Goal: Task Accomplishment & Management: Use online tool/utility

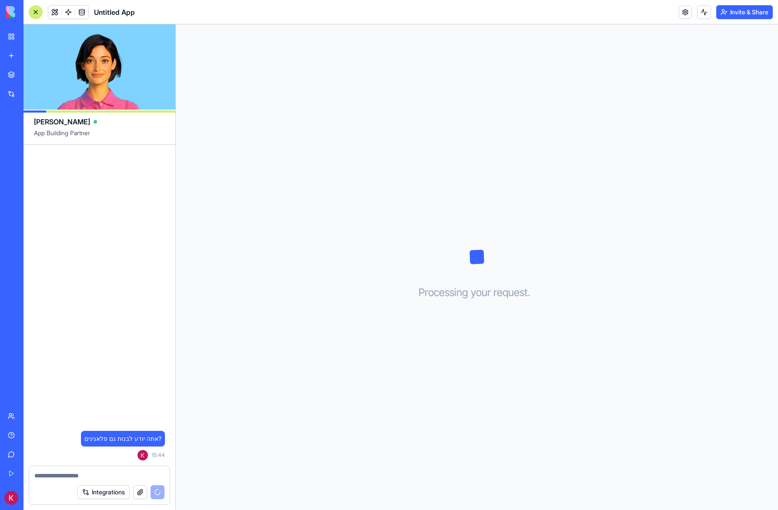
click at [126, 471] on textarea at bounding box center [99, 475] width 130 height 9
type textarea "*"
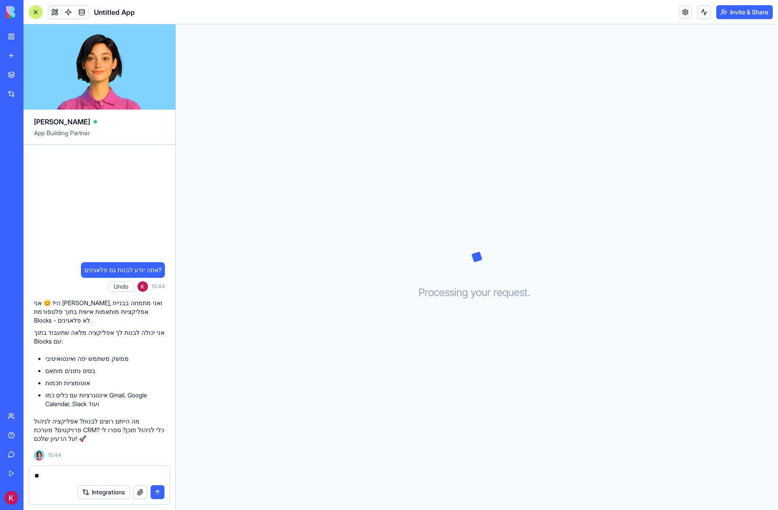
type textarea "*"
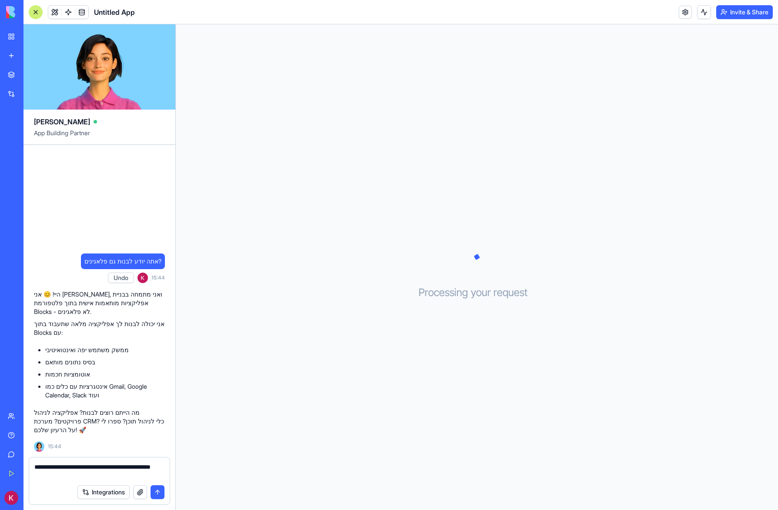
click at [97, 476] on textarea "**********" at bounding box center [99, 471] width 130 height 17
type textarea "**********"
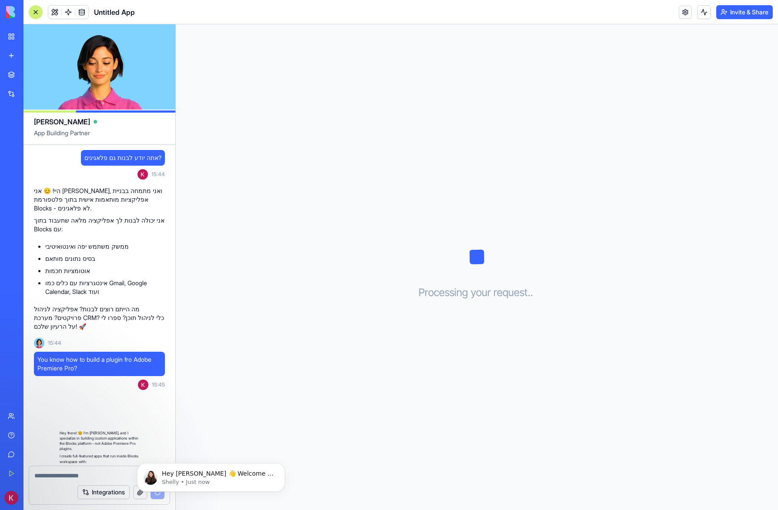
scroll to position [133, 0]
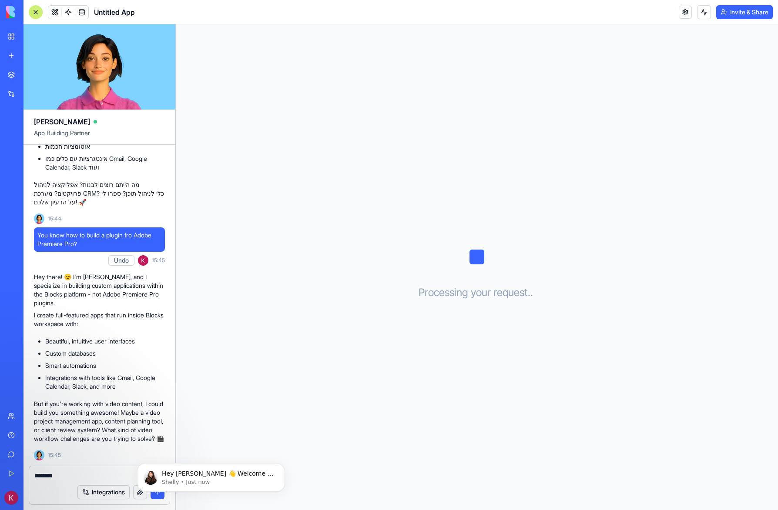
type textarea "*"
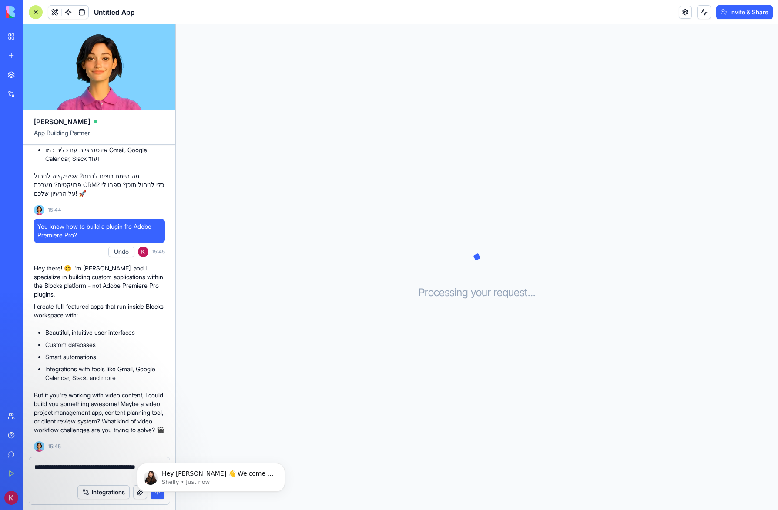
type textarea "**********"
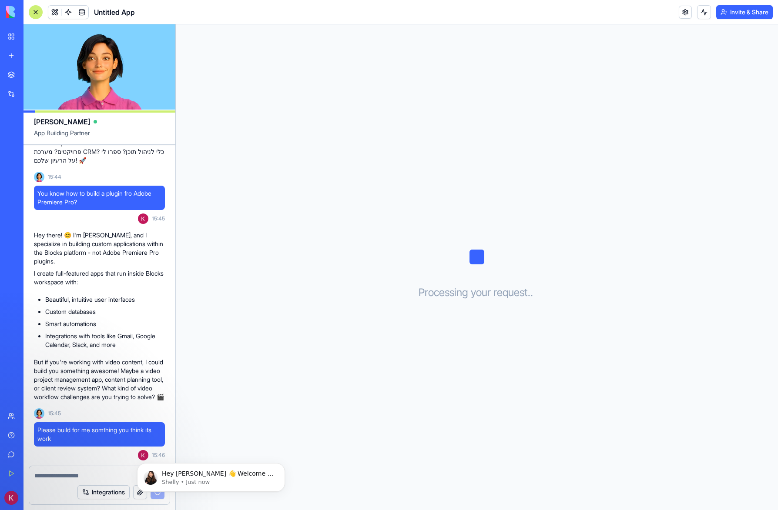
click at [116, 13] on span "Untitled App" at bounding box center [114, 12] width 41 height 10
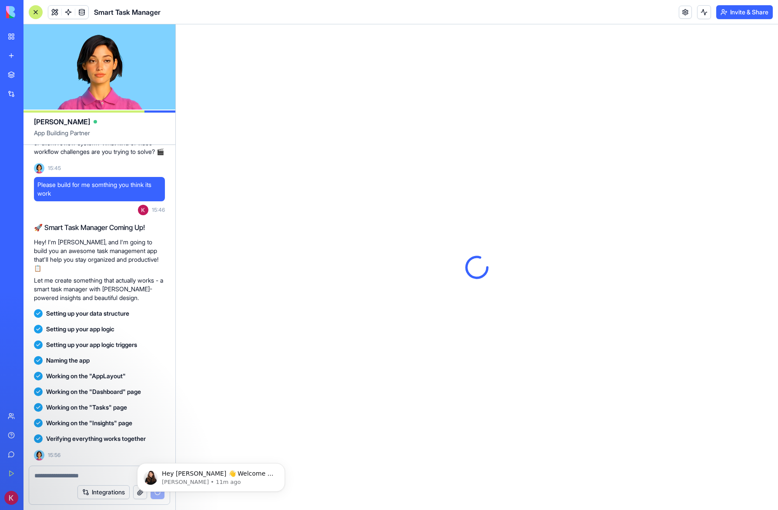
scroll to position [0, 0]
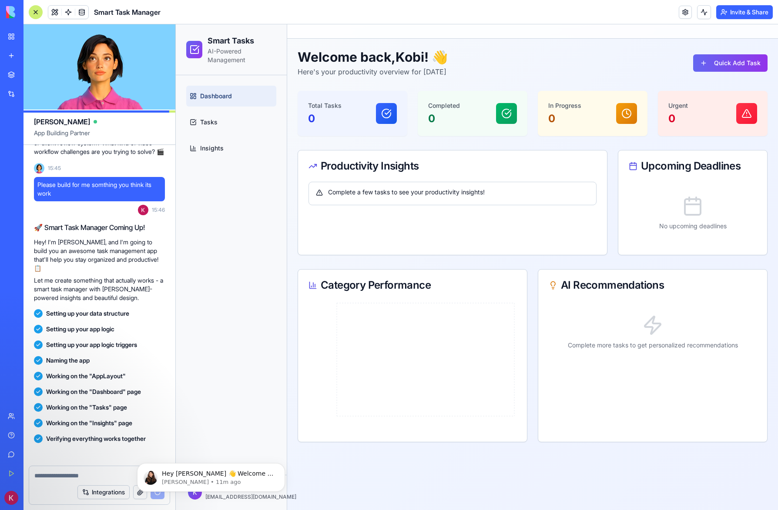
scroll to position [512, 0]
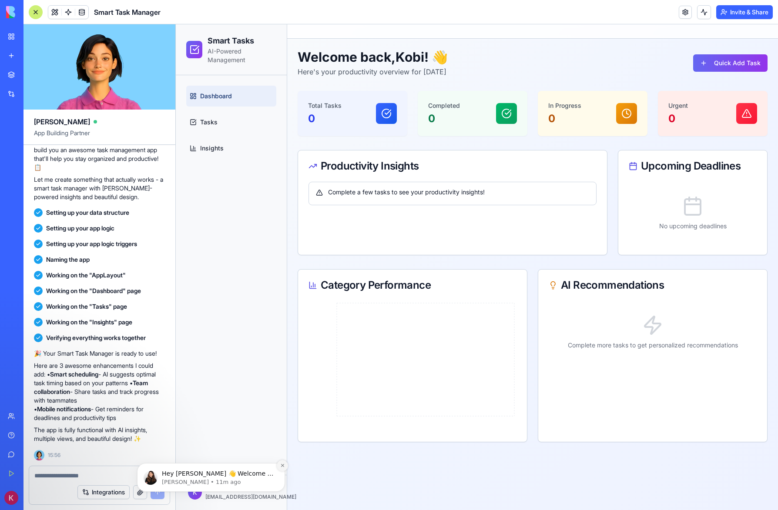
click at [281, 465] on icon "Dismiss notification" at bounding box center [282, 465] width 5 height 5
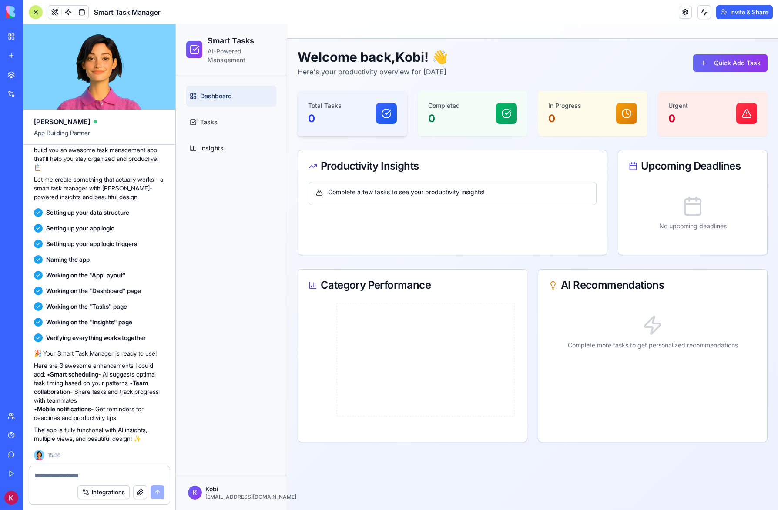
click at [335, 128] on div "Total Tasks 0" at bounding box center [353, 113] width 110 height 45
click at [724, 61] on button "Quick Add Task" at bounding box center [730, 62] width 74 height 17
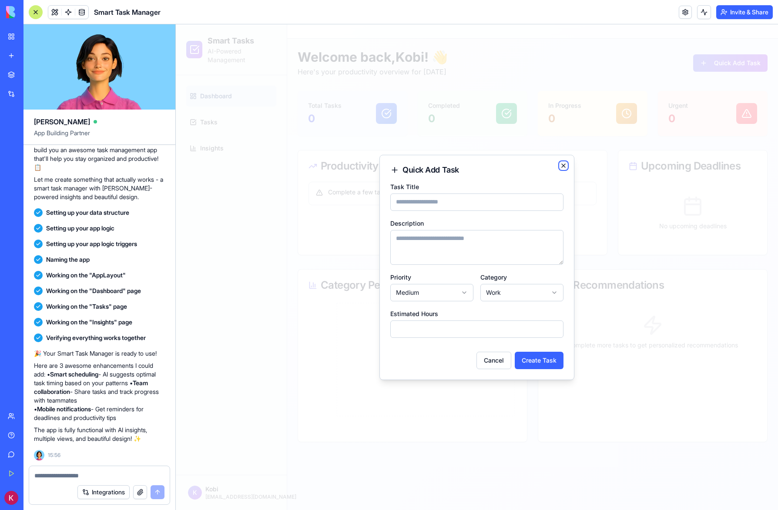
click at [566, 165] on icon "button" at bounding box center [563, 165] width 7 height 7
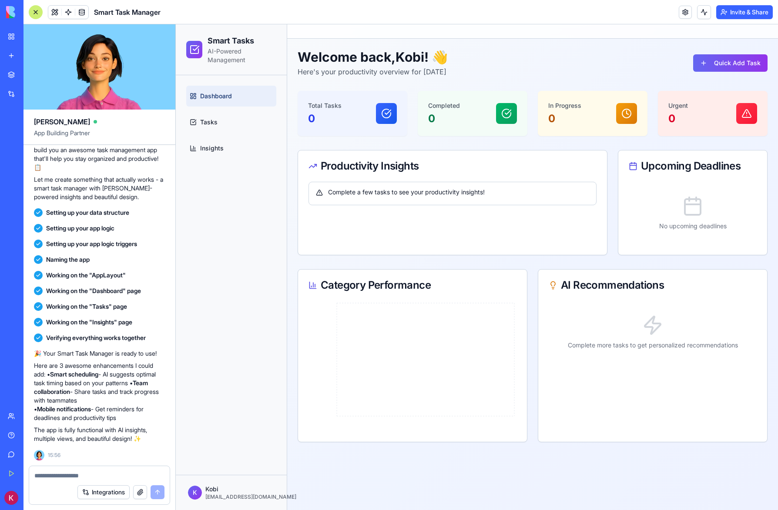
click at [136, 474] on textarea at bounding box center [99, 475] width 130 height 9
click at [218, 121] on link "Tasks" at bounding box center [231, 122] width 90 height 21
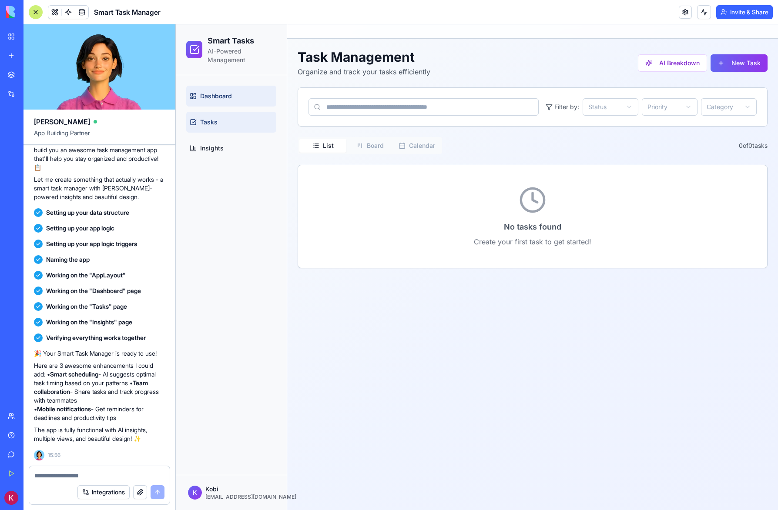
click at [218, 91] on link "Dashboard" at bounding box center [231, 96] width 90 height 21
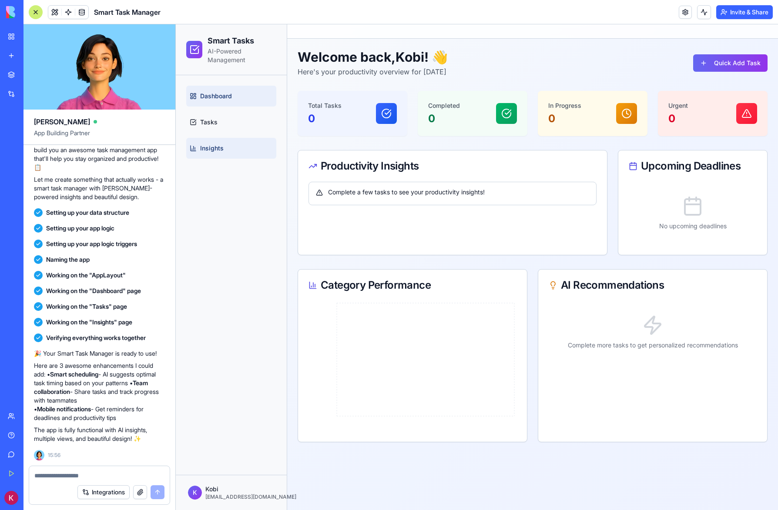
click at [216, 140] on link "Insights" at bounding box center [231, 148] width 90 height 21
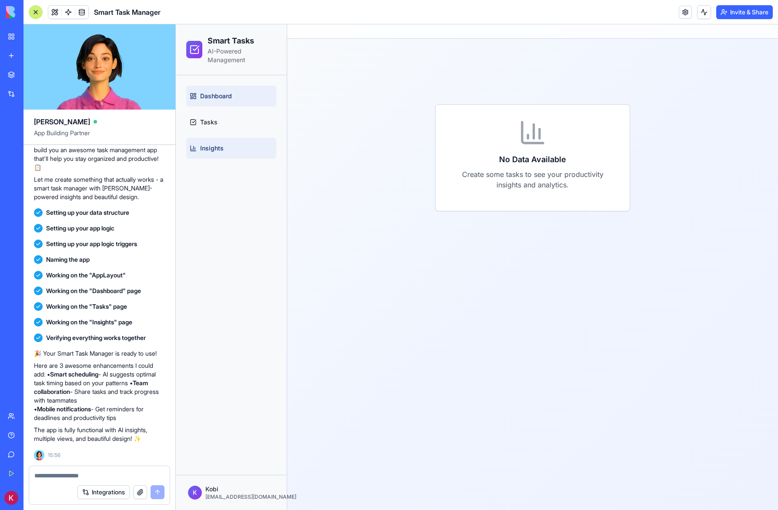
click at [220, 94] on span "Dashboard" at bounding box center [216, 96] width 32 height 9
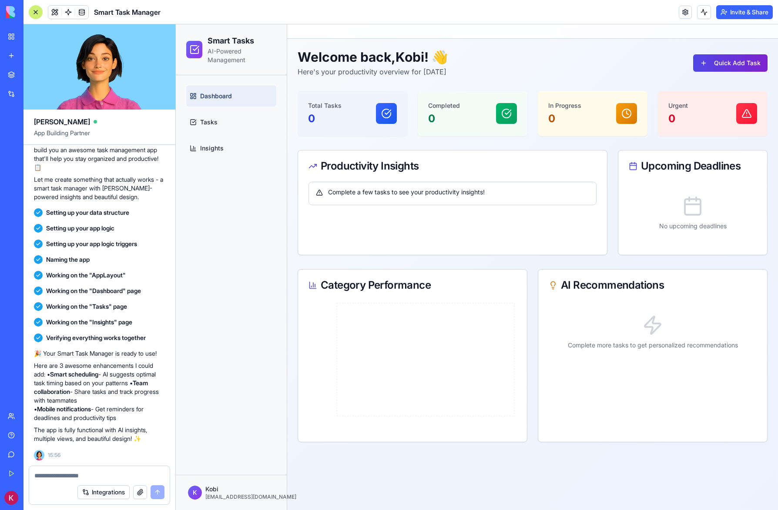
click at [737, 64] on button "Quick Add Task" at bounding box center [730, 62] width 74 height 17
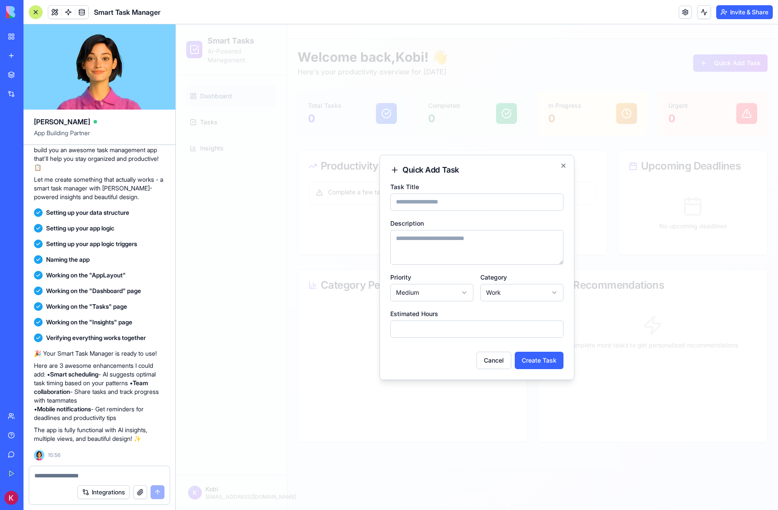
type input "*"
type input "**********"
click at [461, 239] on textarea "Description" at bounding box center [476, 247] width 173 height 35
type textarea "*******"
click at [529, 361] on button "Create Task" at bounding box center [539, 360] width 49 height 17
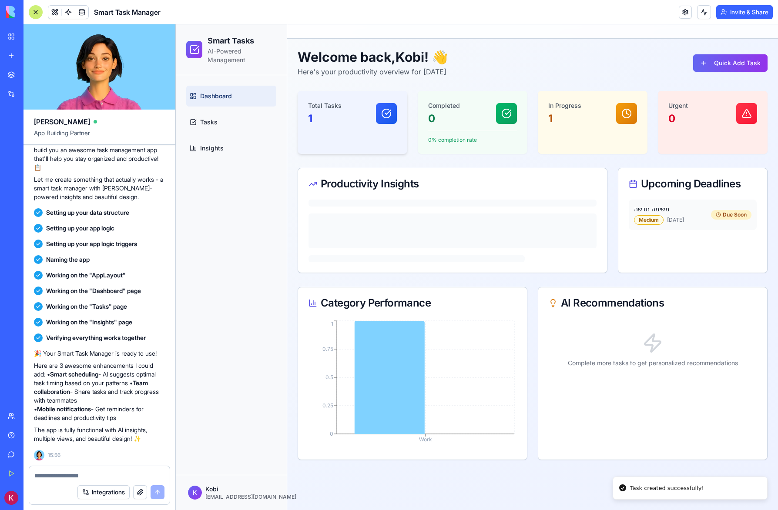
click at [324, 116] on div "1" at bounding box center [324, 119] width 33 height 14
click at [679, 211] on h4 "משימה חדשה" at bounding box center [672, 209] width 77 height 9
click at [724, 217] on div "Due Soon" at bounding box center [731, 215] width 40 height 10
drag, startPoint x: 724, startPoint y: 224, endPoint x: 651, endPoint y: 223, distance: 73.1
click at [723, 224] on div "משימה חדשה Medium [DATE] Due Soon" at bounding box center [693, 215] width 128 height 30
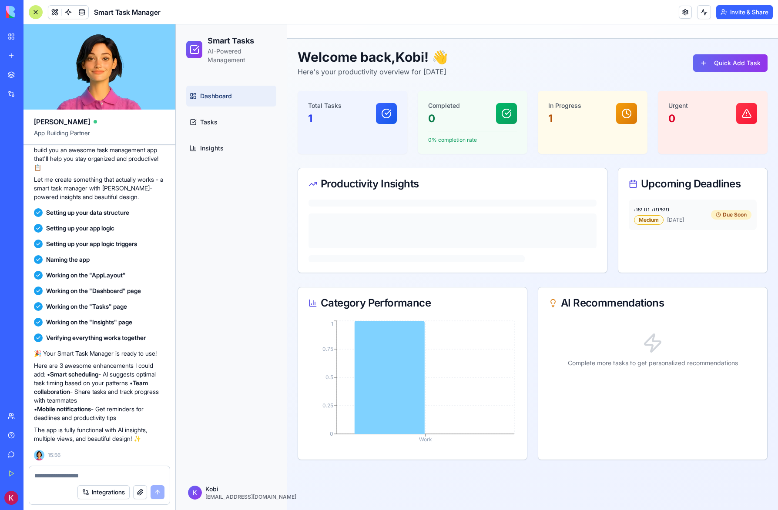
click at [648, 220] on div "Medium" at bounding box center [649, 220] width 30 height 10
click at [663, 209] on h4 "משימה חדשה" at bounding box center [672, 209] width 77 height 9
click at [653, 210] on h4 "משימה חדשה" at bounding box center [672, 209] width 77 height 9
click at [543, 102] on div "In Progress 1" at bounding box center [593, 113] width 110 height 45
click at [597, 112] on div "In Progress 1" at bounding box center [592, 113] width 89 height 24
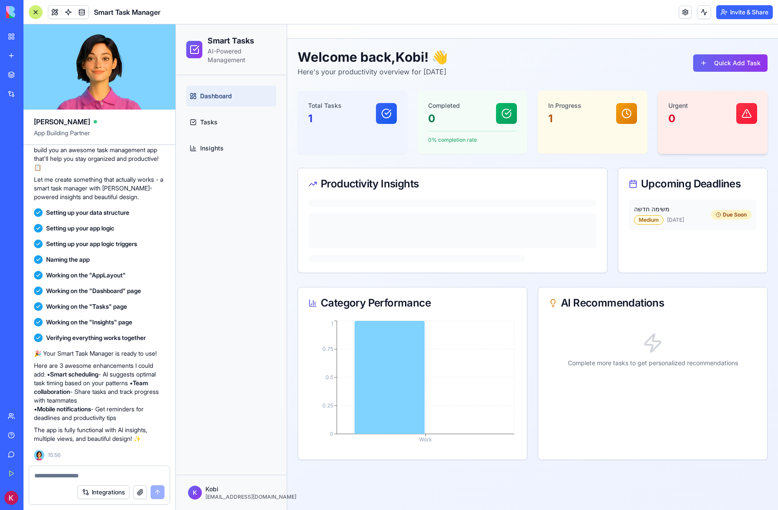
click at [683, 113] on div "0" at bounding box center [678, 119] width 20 height 14
click at [337, 116] on div "1" at bounding box center [324, 119] width 33 height 14
click at [215, 117] on link "Tasks" at bounding box center [231, 122] width 90 height 21
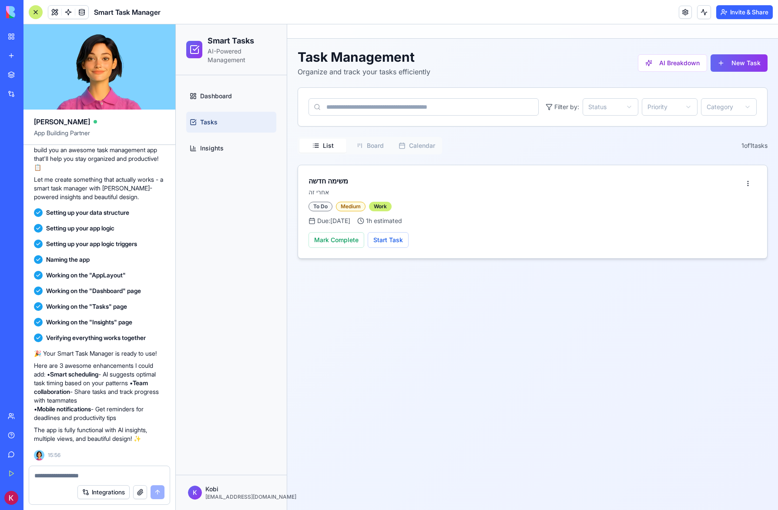
click at [402, 218] on span "1 h estimated" at bounding box center [384, 221] width 36 height 9
click at [333, 221] on span "Due: [DATE]" at bounding box center [333, 221] width 33 height 9
click at [384, 238] on button "Start Task" at bounding box center [388, 240] width 41 height 16
click at [385, 243] on button "Move to To Do" at bounding box center [394, 240] width 53 height 16
click at [349, 245] on button "Mark Complete" at bounding box center [336, 240] width 56 height 16
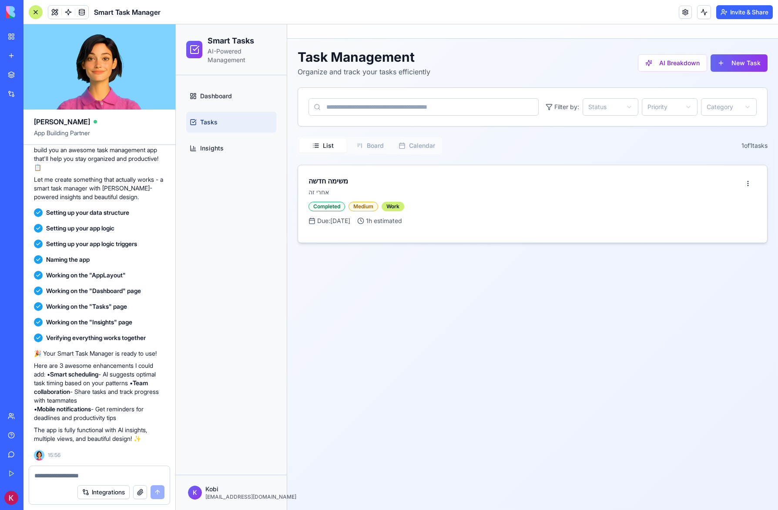
click at [738, 15] on button "Invite & Share" at bounding box center [744, 12] width 57 height 14
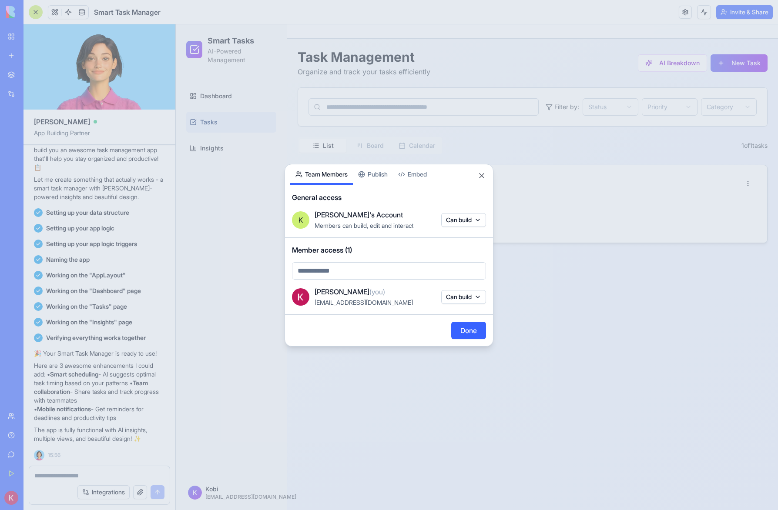
click at [465, 220] on body "BETA My Workspace New app Marketplace Integrations Recent Untitled App AI Logo …" at bounding box center [389, 255] width 778 height 510
click at [457, 201] on div at bounding box center [389, 255] width 778 height 510
click at [478, 177] on button "Close" at bounding box center [481, 175] width 9 height 9
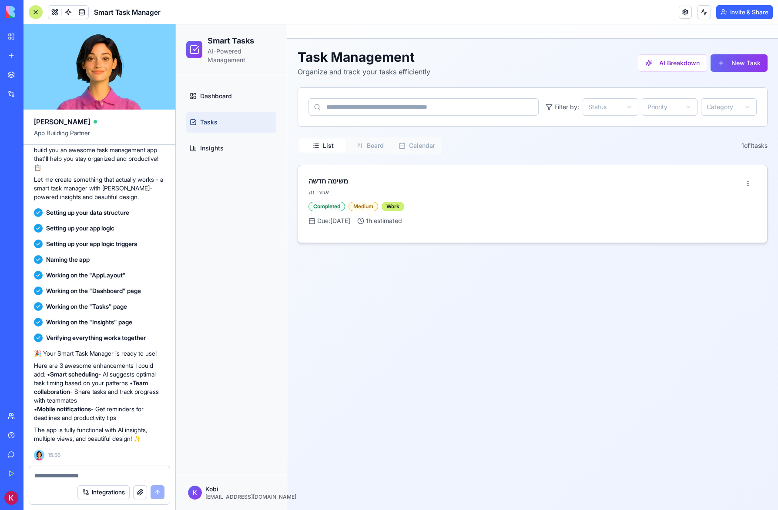
click at [62, 474] on textarea at bounding box center [99, 475] width 130 height 9
click at [66, 476] on textarea at bounding box center [99, 475] width 130 height 9
type textarea "*"
type textarea "**********"
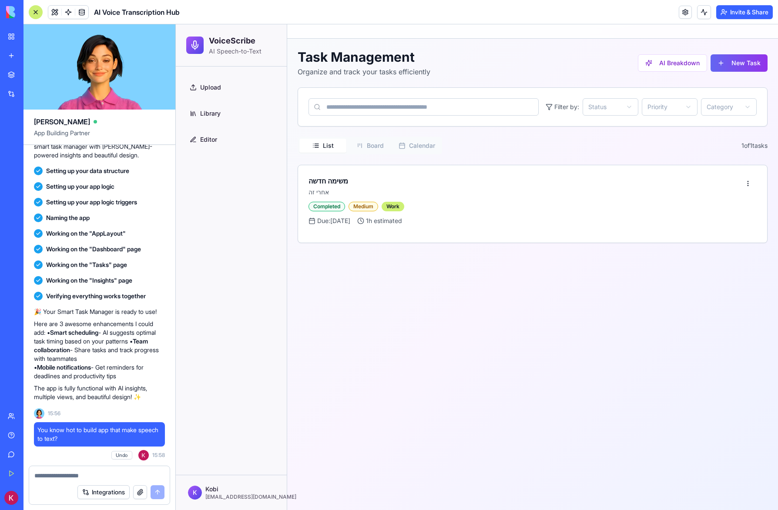
scroll to position [897, 0]
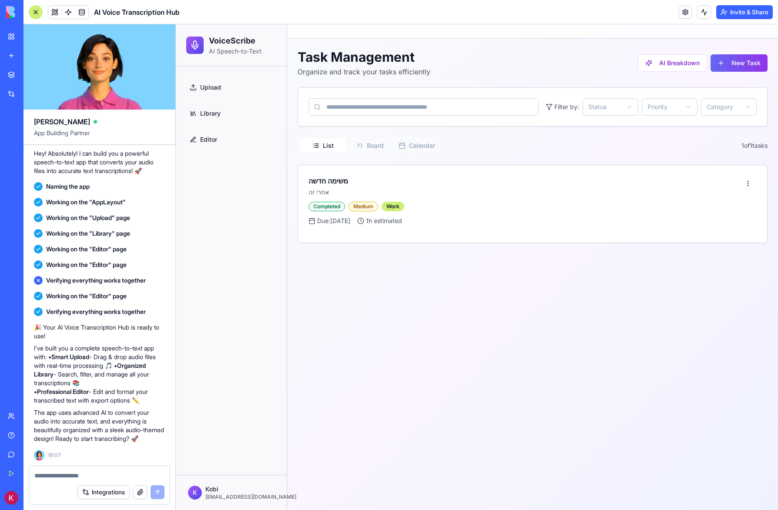
click at [69, 477] on textarea at bounding box center [99, 475] width 130 height 9
type textarea "***"
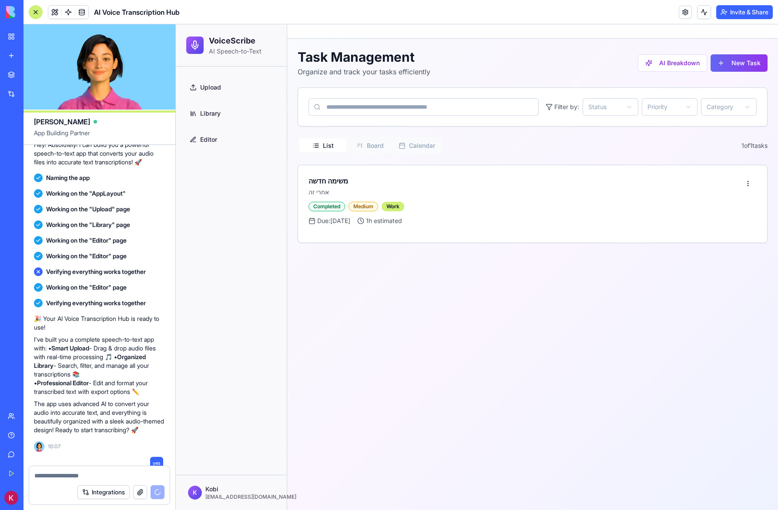
scroll to position [930, 0]
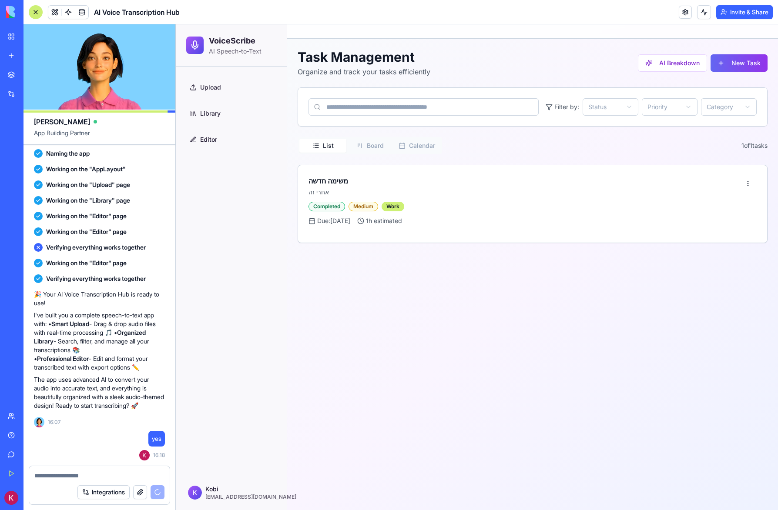
click at [9, 32] on link "My Workspace" at bounding box center [20, 36] width 35 height 17
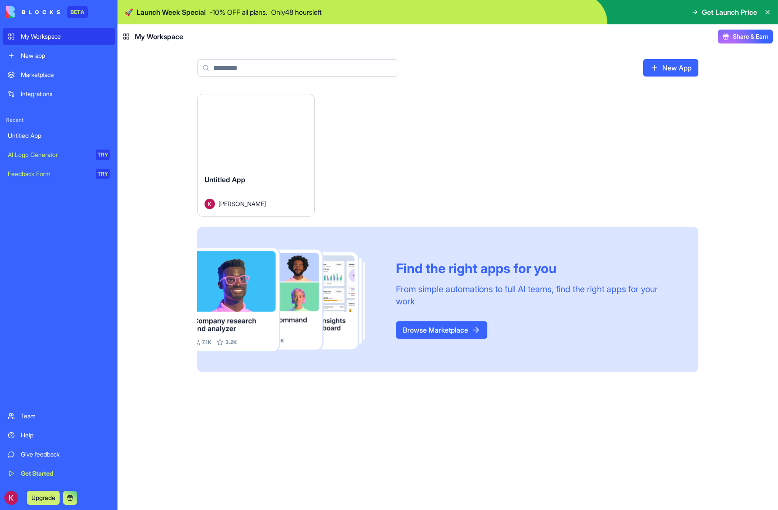
click at [30, 56] on div "New app" at bounding box center [65, 55] width 89 height 9
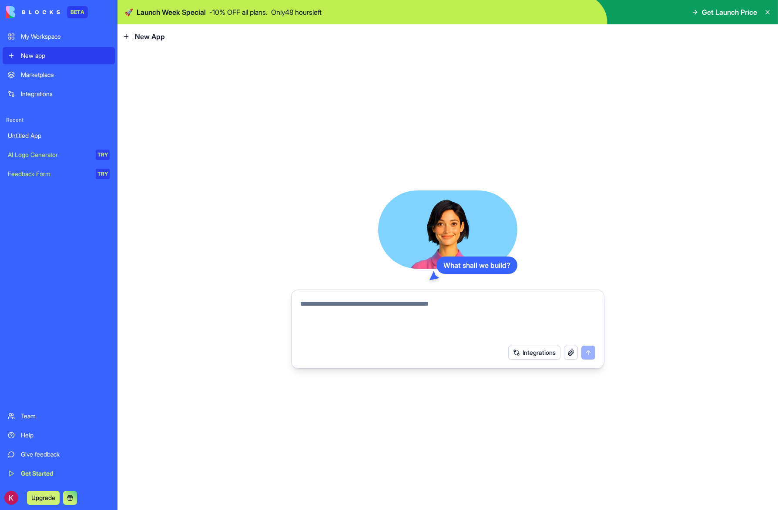
click at [35, 37] on div "My Workspace" at bounding box center [65, 36] width 89 height 9
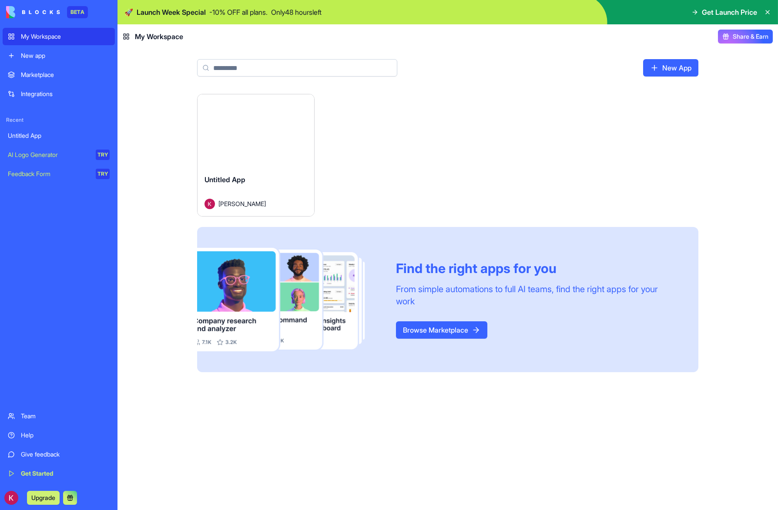
click at [34, 90] on div "Integrations" at bounding box center [65, 94] width 89 height 9
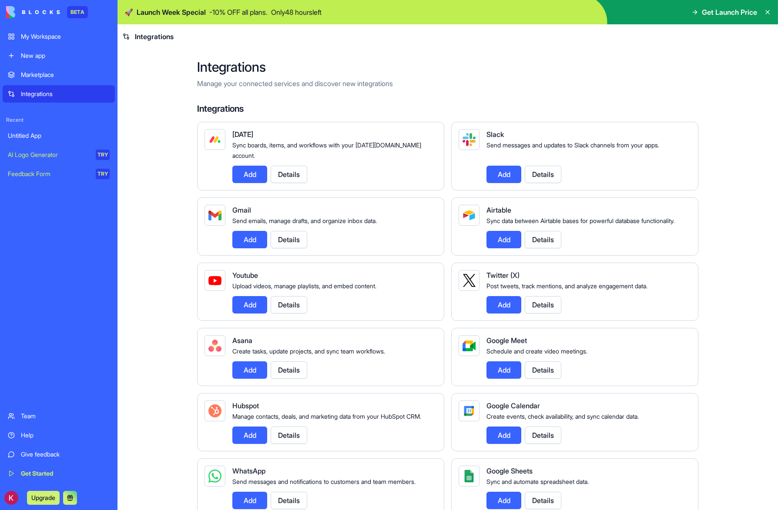
click at [61, 154] on div "AI Logo Generator" at bounding box center [49, 154] width 82 height 9
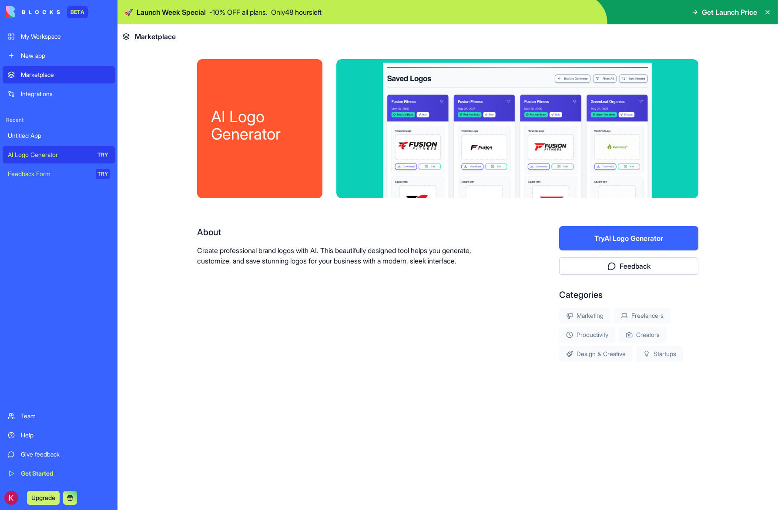
click at [47, 136] on div "Untitled App" at bounding box center [59, 135] width 102 height 9
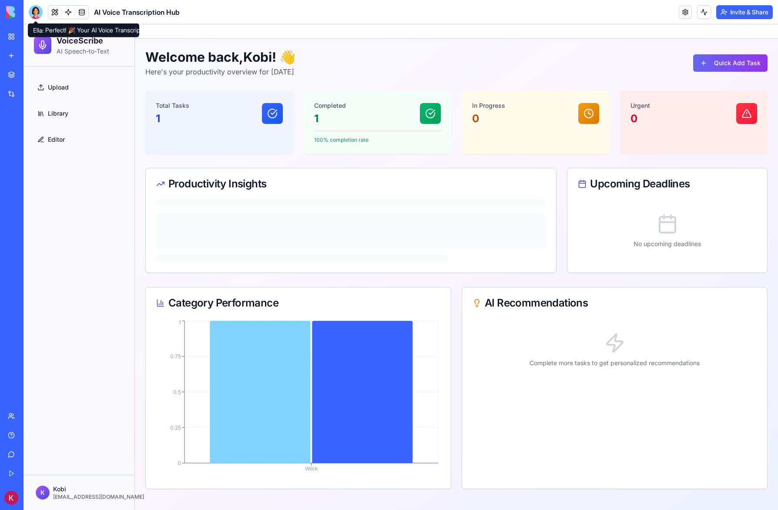
click at [34, 10] on div at bounding box center [36, 12] width 14 height 14
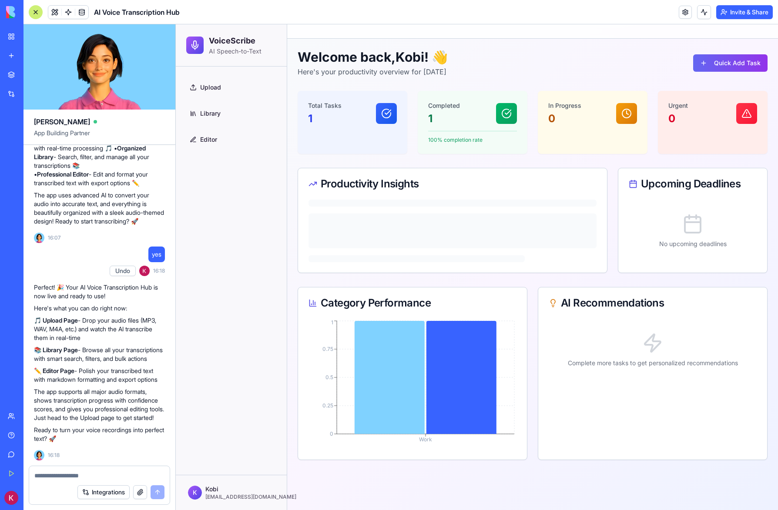
scroll to position [1140, 0]
type textarea "**********"
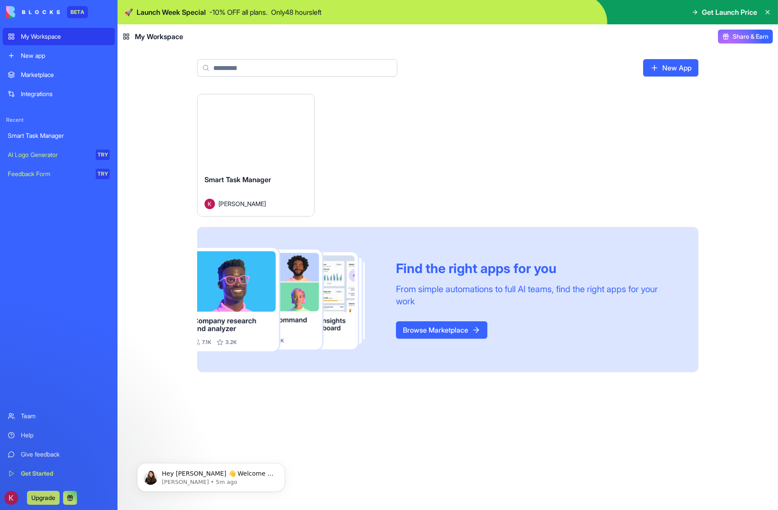
click at [691, 10] on icon at bounding box center [694, 12] width 7 height 7
click at [728, 14] on span "Get Launch Price" at bounding box center [729, 12] width 55 height 10
click at [737, 13] on span "Get Launch Price" at bounding box center [729, 12] width 55 height 10
click at [226, 12] on p "- 10 % OFF all plans." at bounding box center [238, 12] width 58 height 10
drag, startPoint x: 130, startPoint y: 13, endPoint x: 445, endPoint y: 22, distance: 315.0
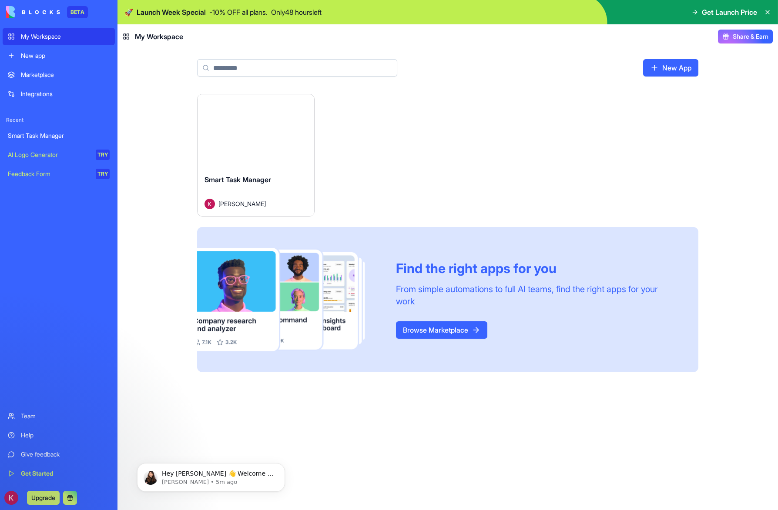
click at [129, 13] on span "🚀" at bounding box center [128, 12] width 9 height 10
